Goal: Task Accomplishment & Management: Complete application form

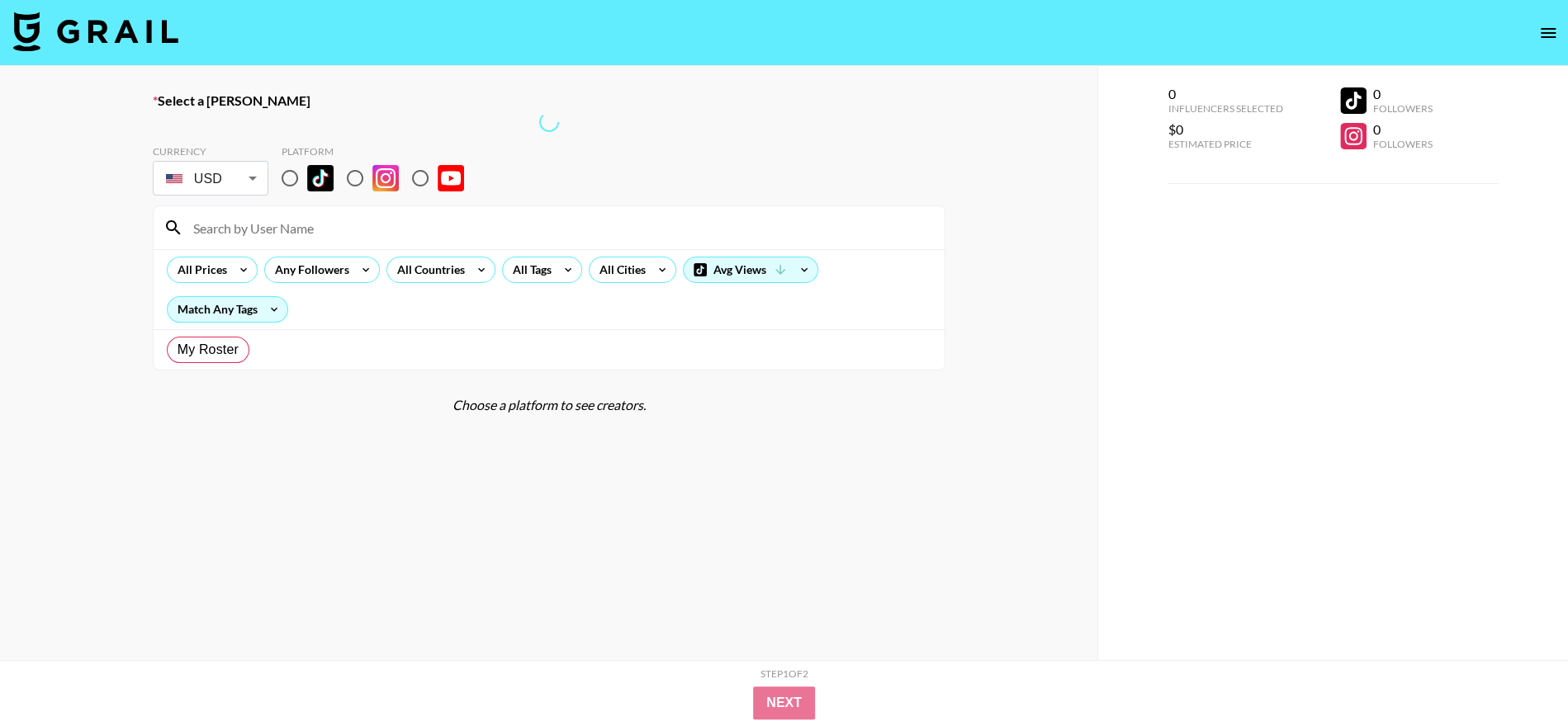
radio input "true"
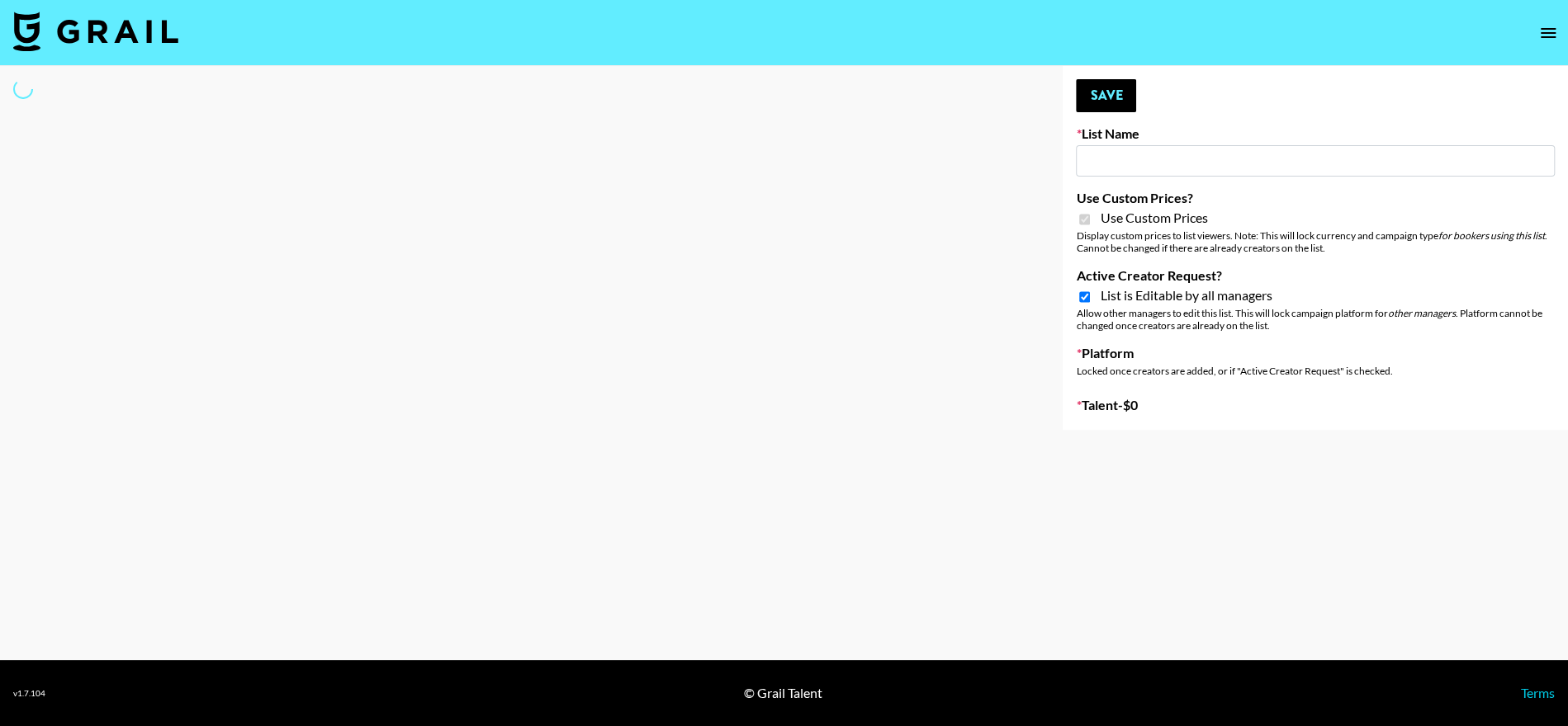
type input "Foreo"
checkbox input "true"
select select "Brand"
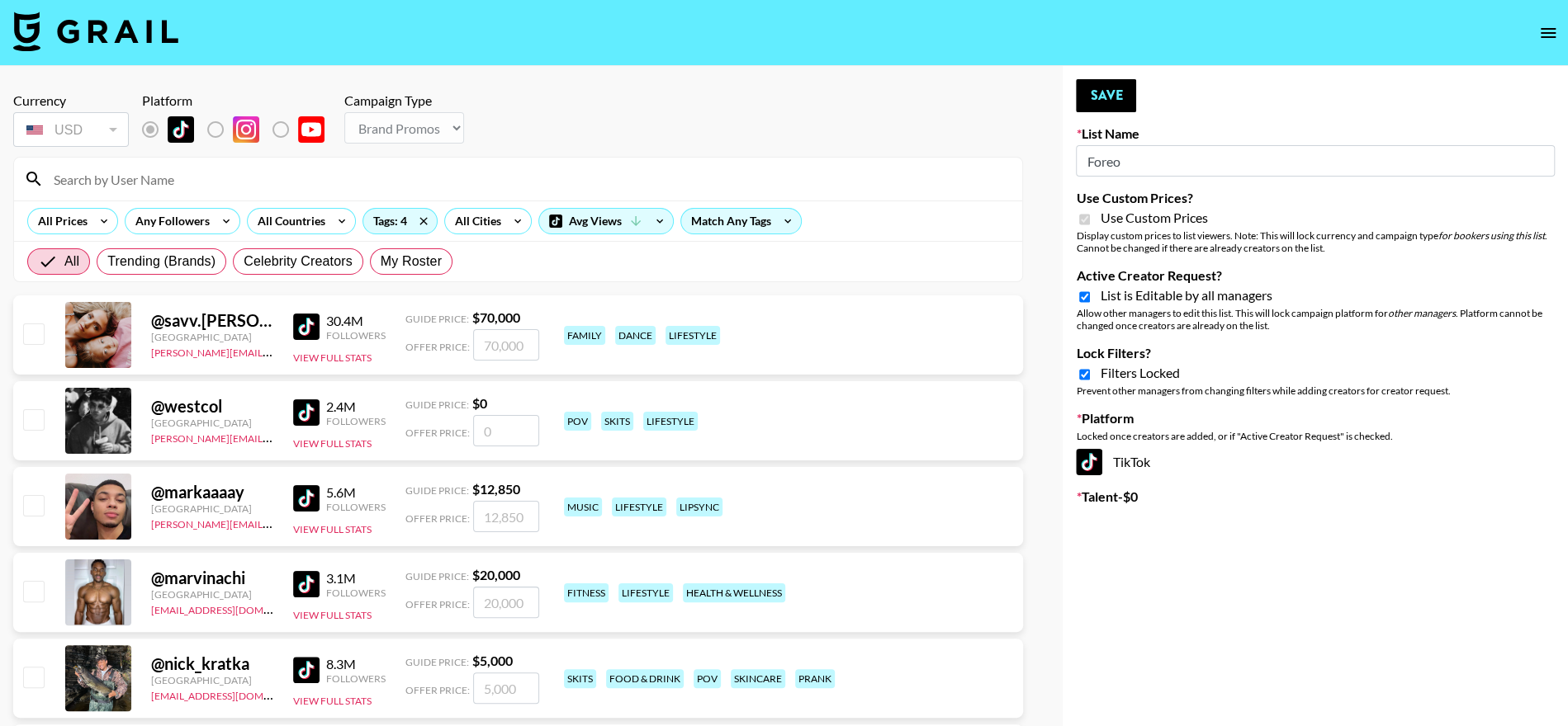
click at [253, 172] on input at bounding box center [528, 178] width 969 height 26
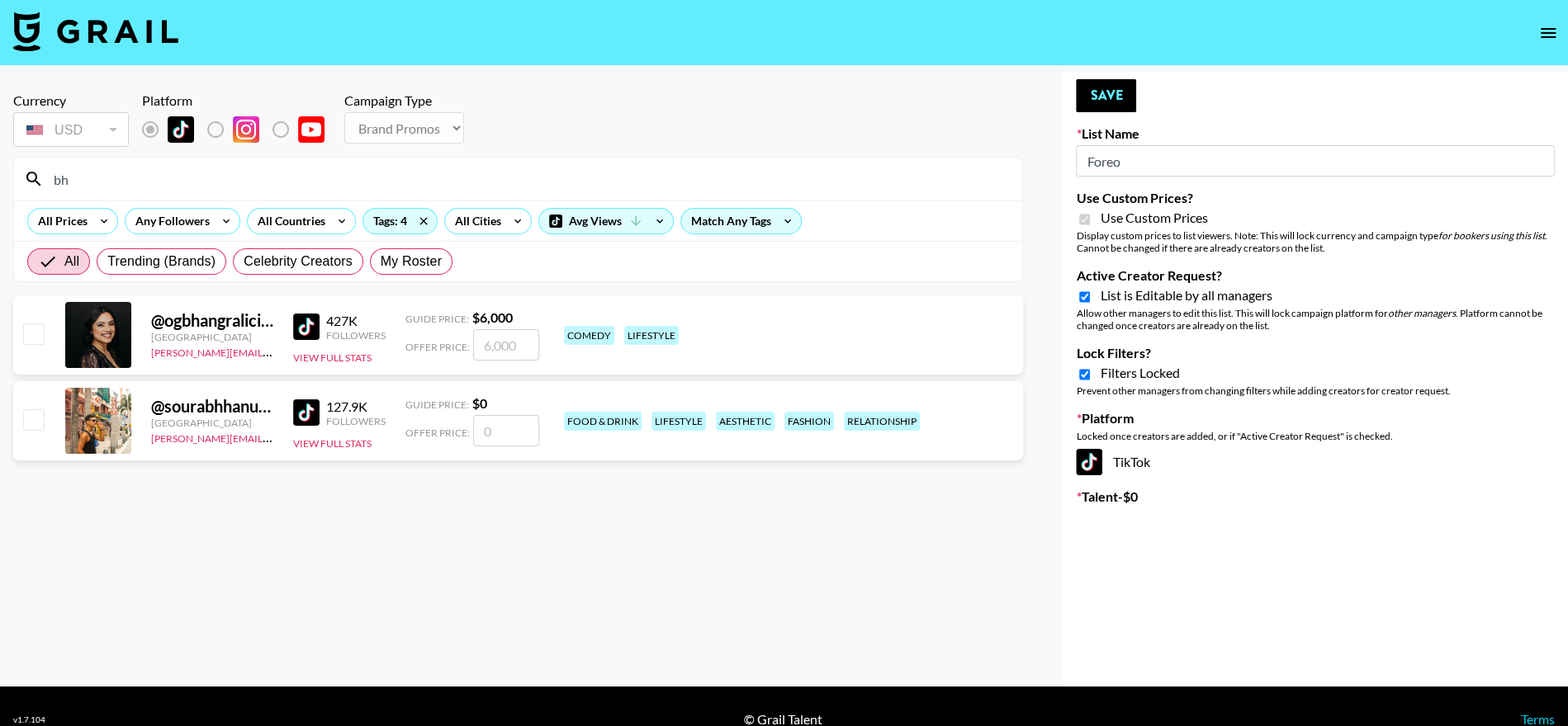
type input "b"
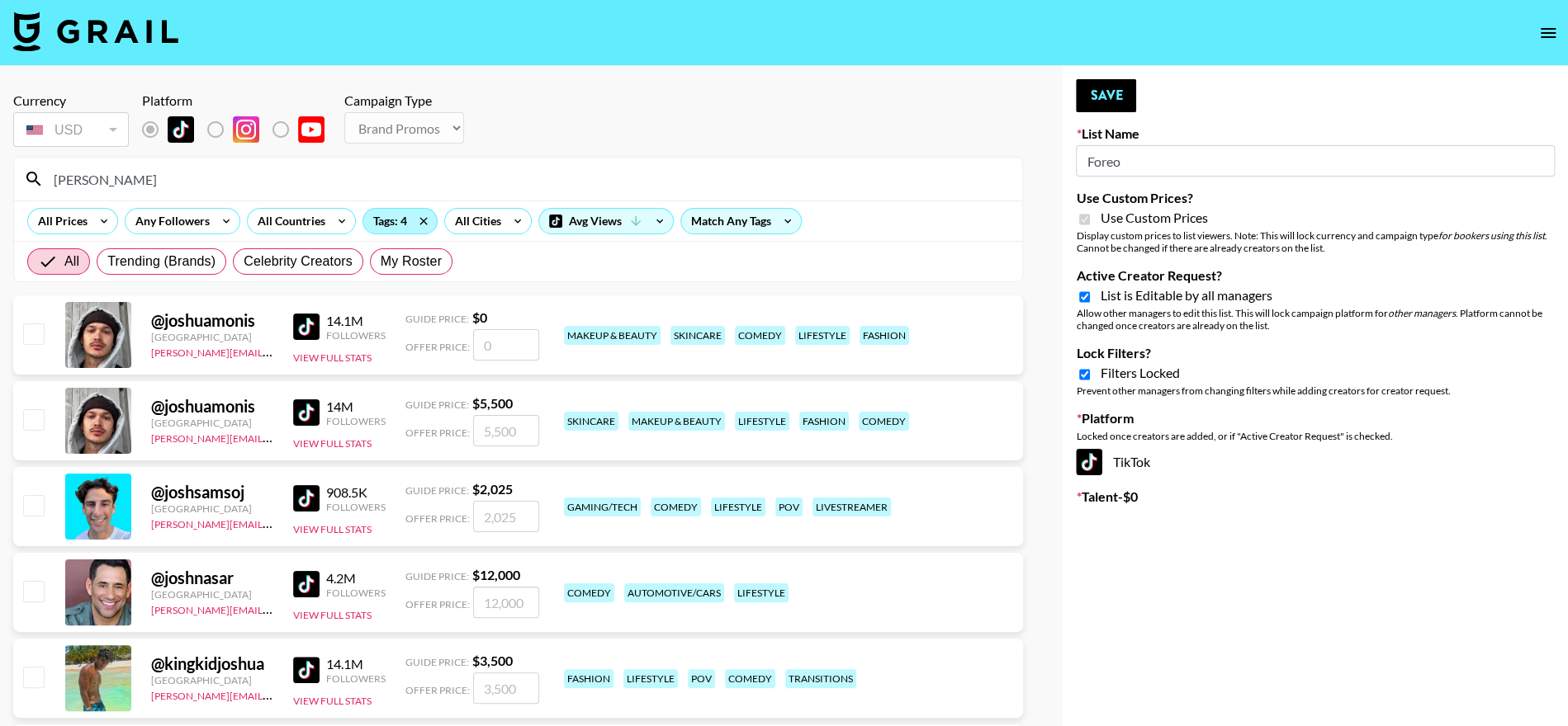
type input "[PERSON_NAME]"
click at [395, 226] on div "Tags: 4" at bounding box center [400, 220] width 73 height 24
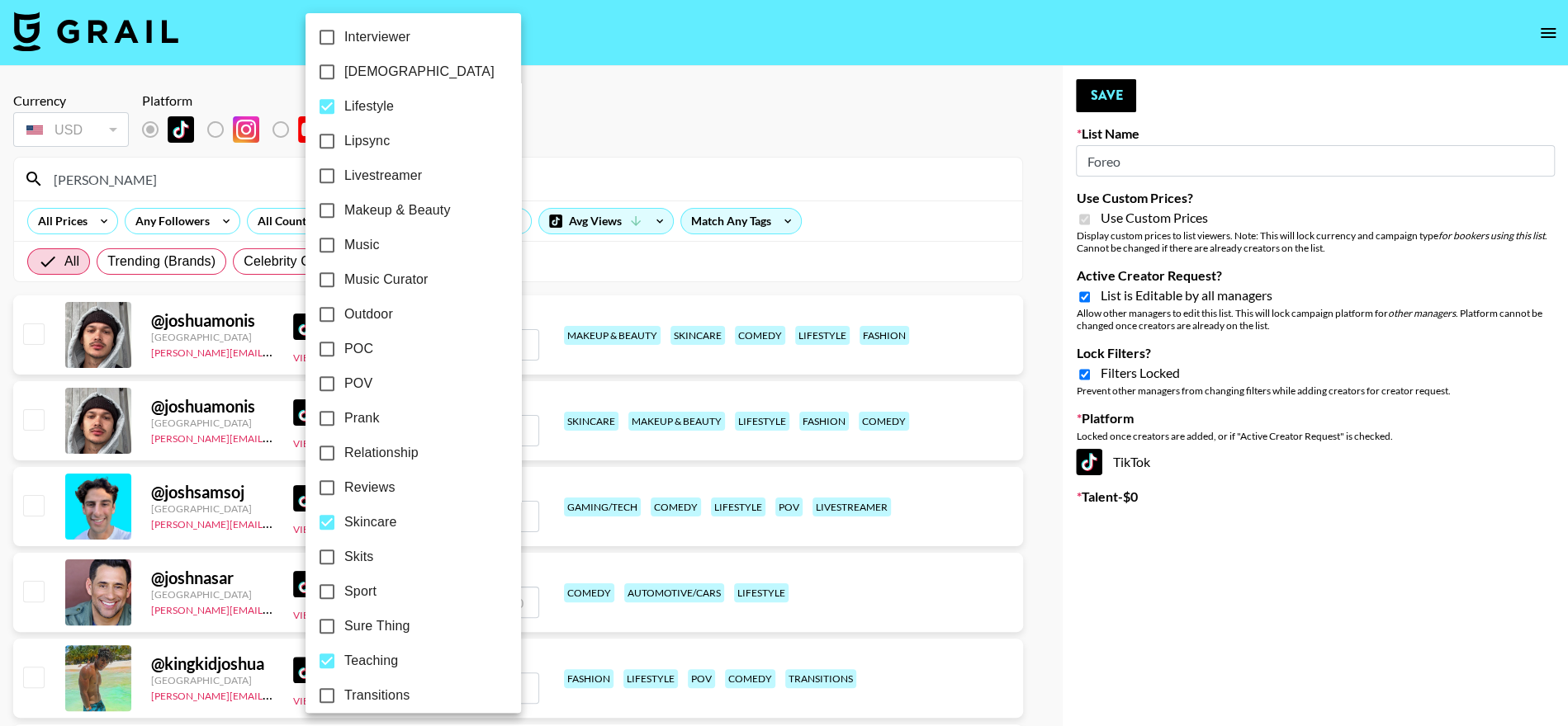
scroll to position [754, 0]
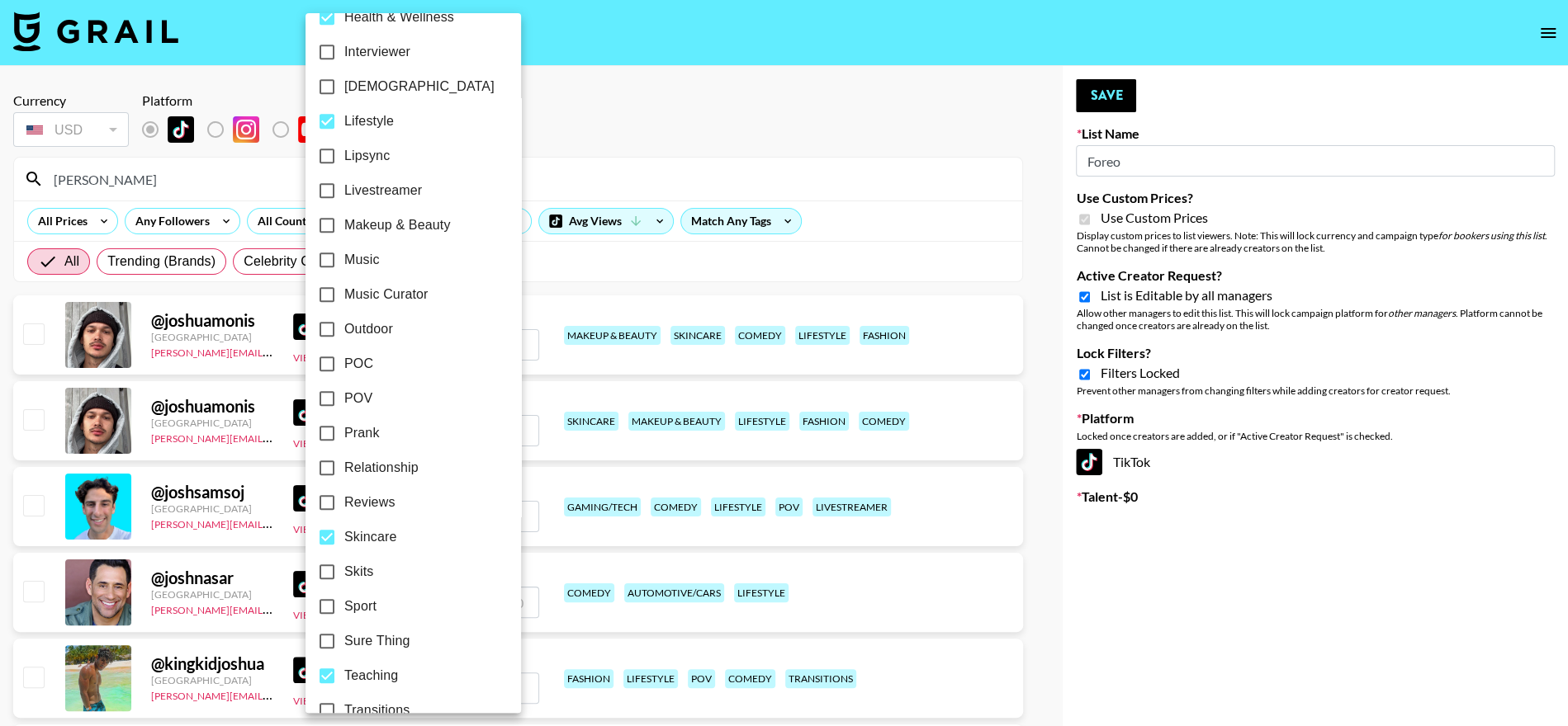
click at [667, 146] on div at bounding box center [784, 363] width 1568 height 726
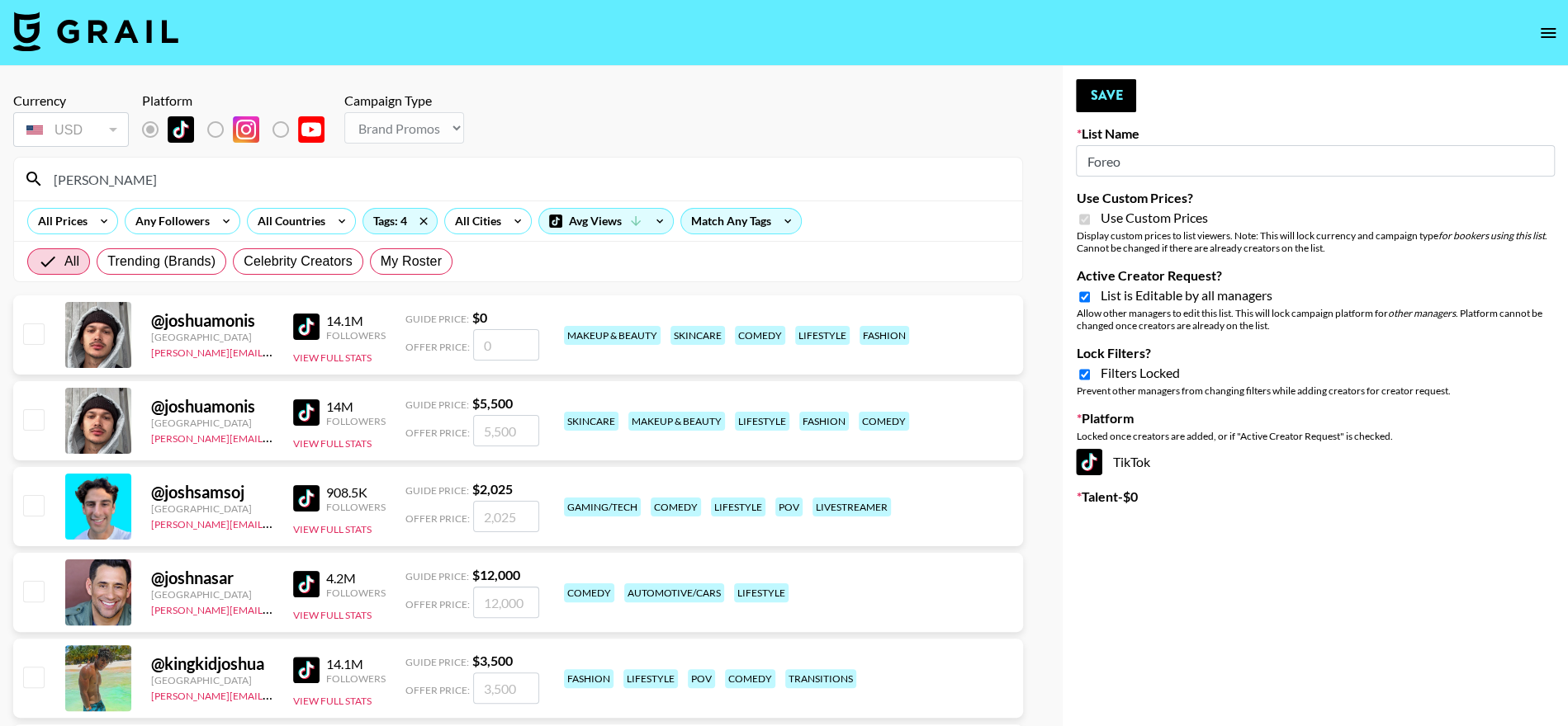
click at [39, 415] on input "checkbox" at bounding box center [33, 419] width 20 height 20
checkbox input "true"
type input "5500"
click at [38, 417] on input "checkbox" at bounding box center [33, 419] width 20 height 20
checkbox input "false"
